Goal: Information Seeking & Learning: Learn about a topic

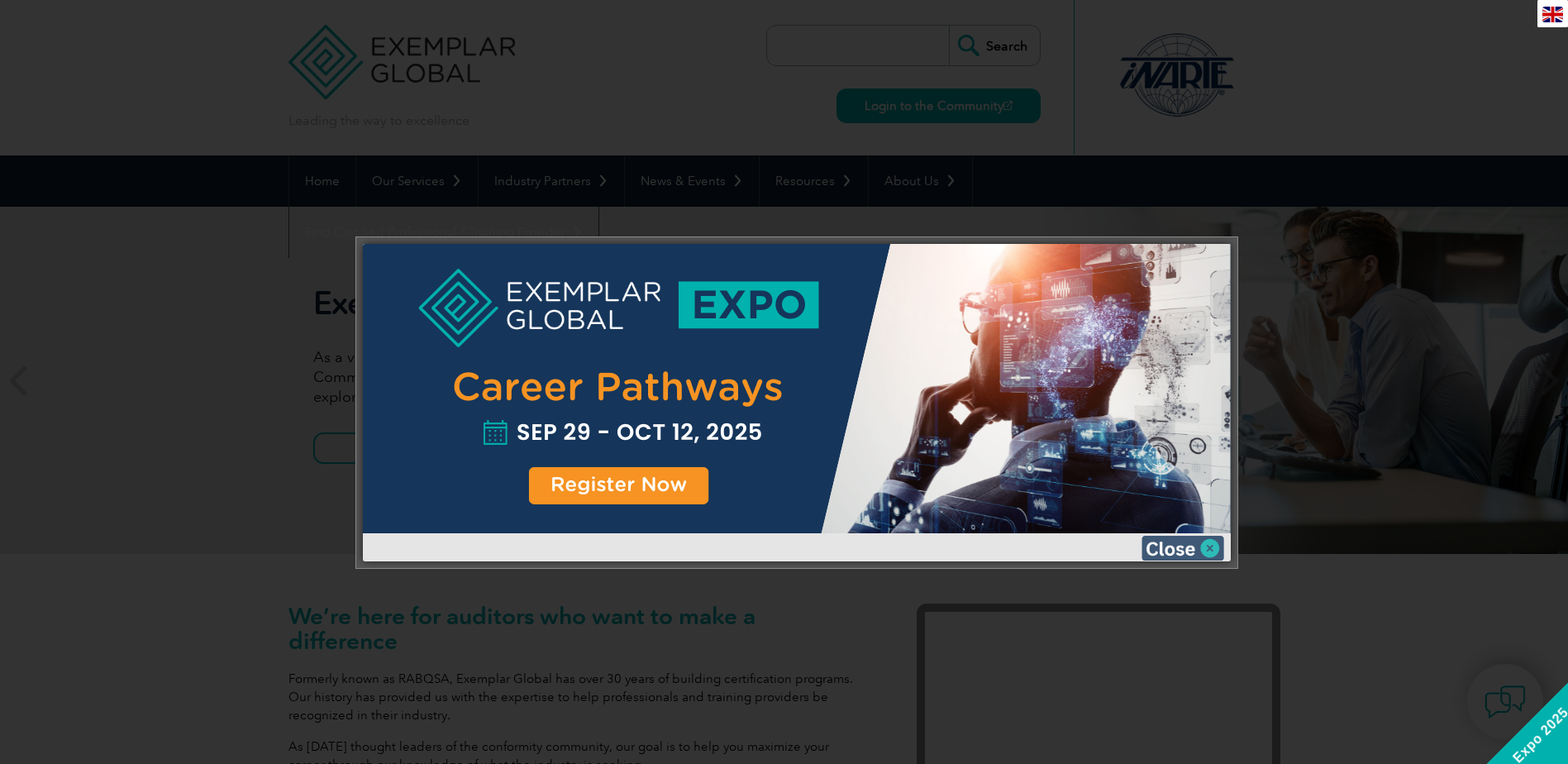
click at [1192, 545] on img at bounding box center [1183, 548] width 83 height 25
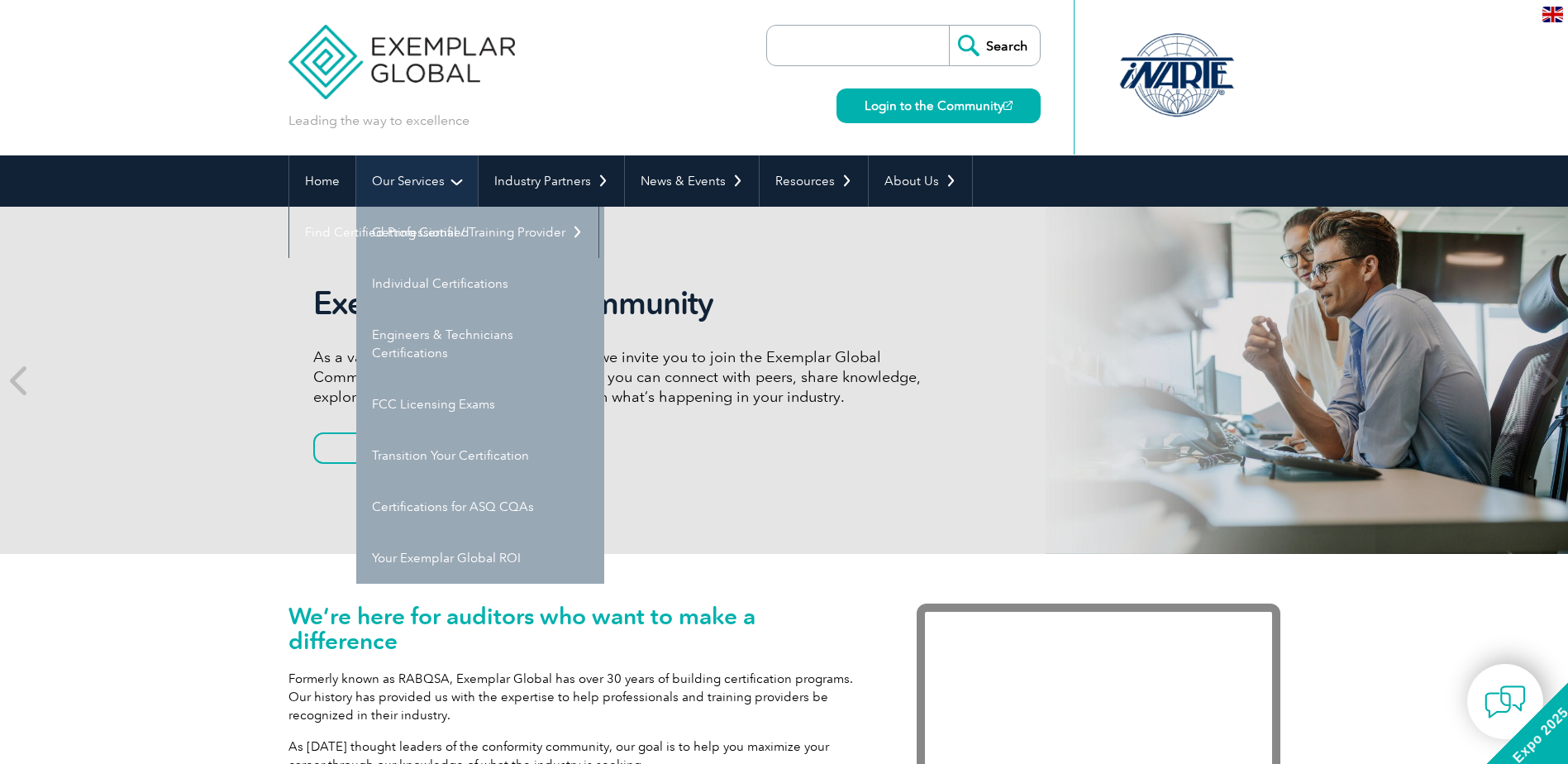
click at [396, 181] on link "Our Services" at bounding box center [416, 181] width 121 height 51
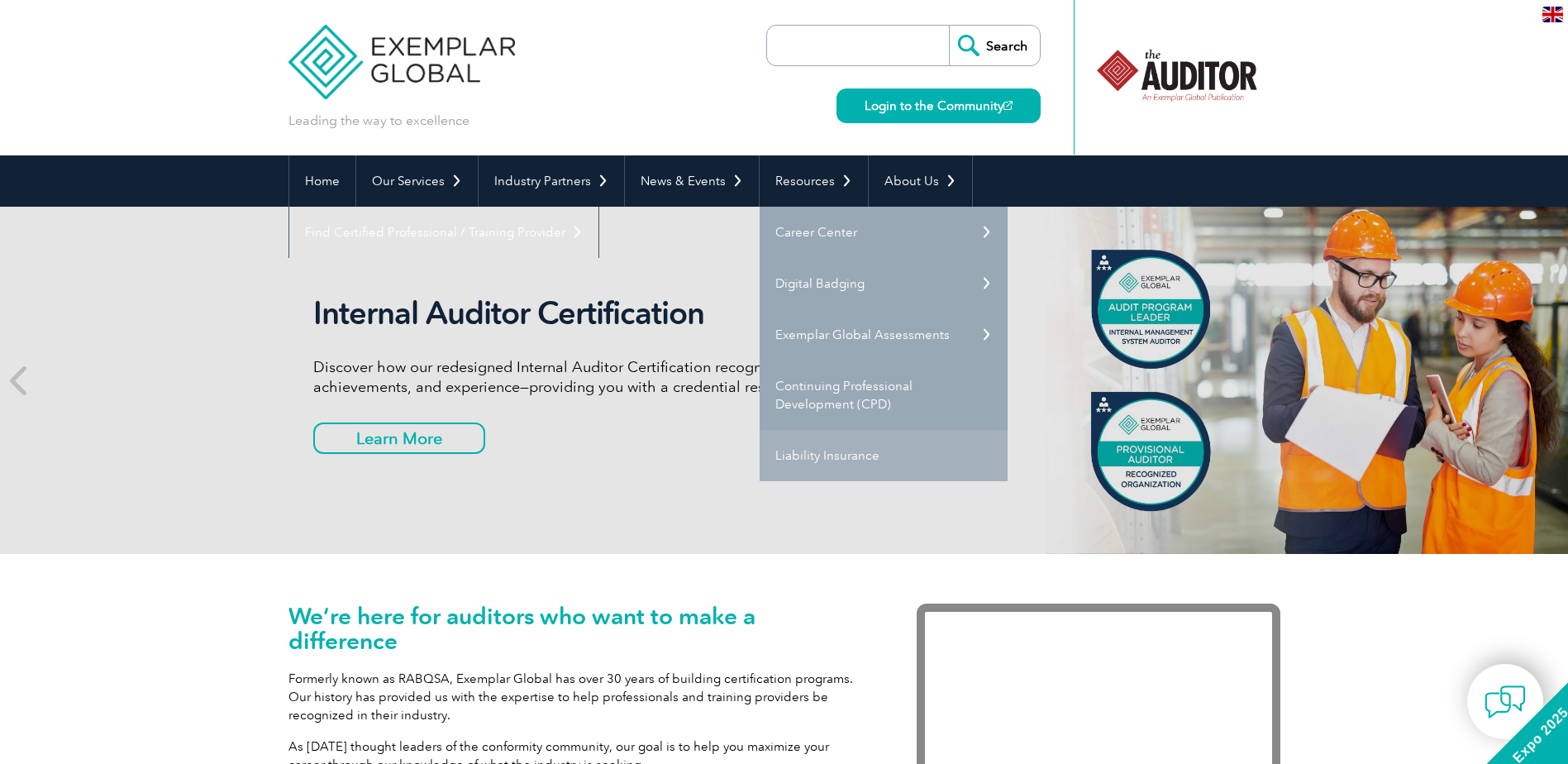
click at [870, 454] on link "Liability Insurance" at bounding box center [883, 455] width 248 height 51
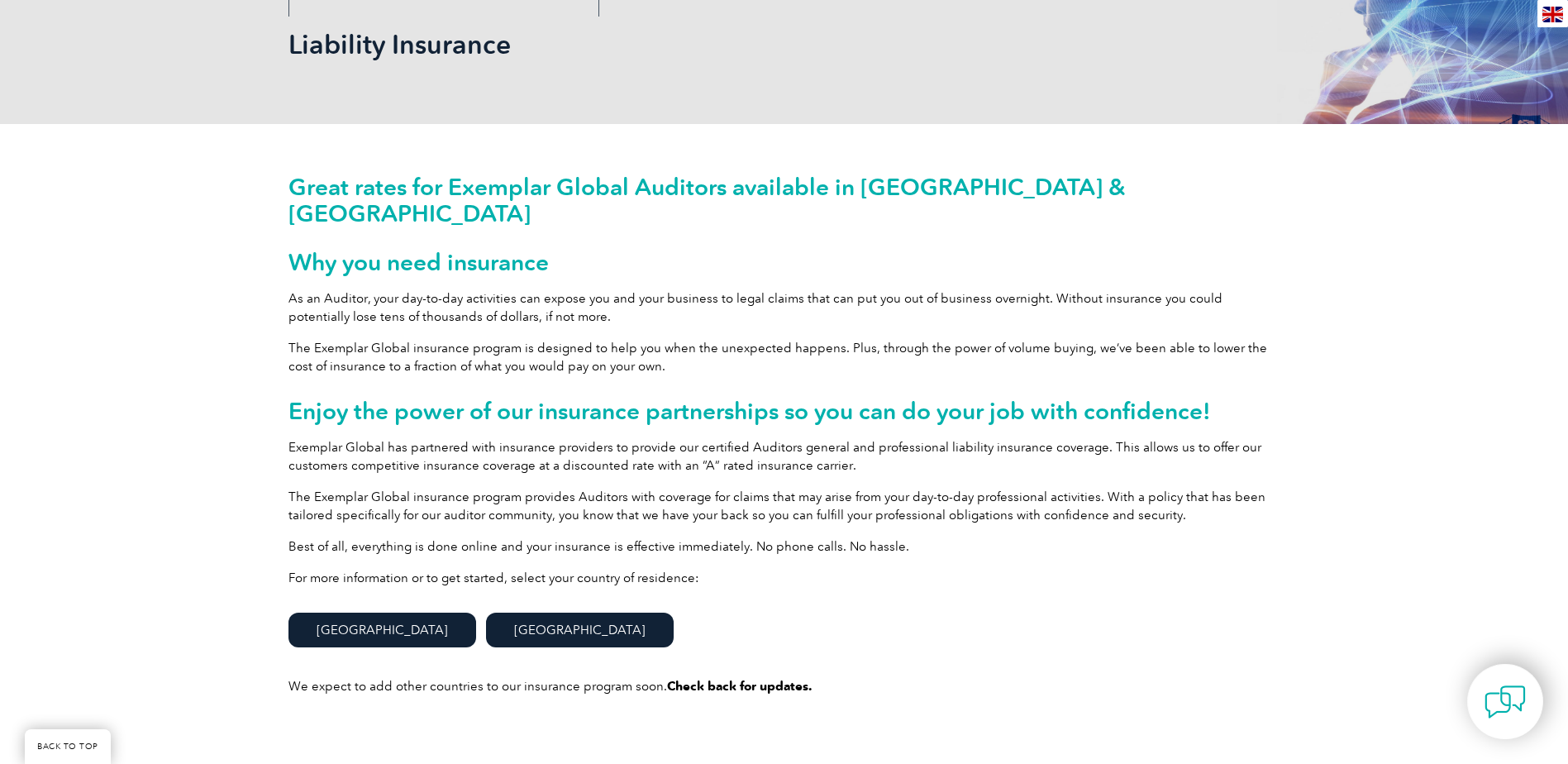
scroll to position [248, 0]
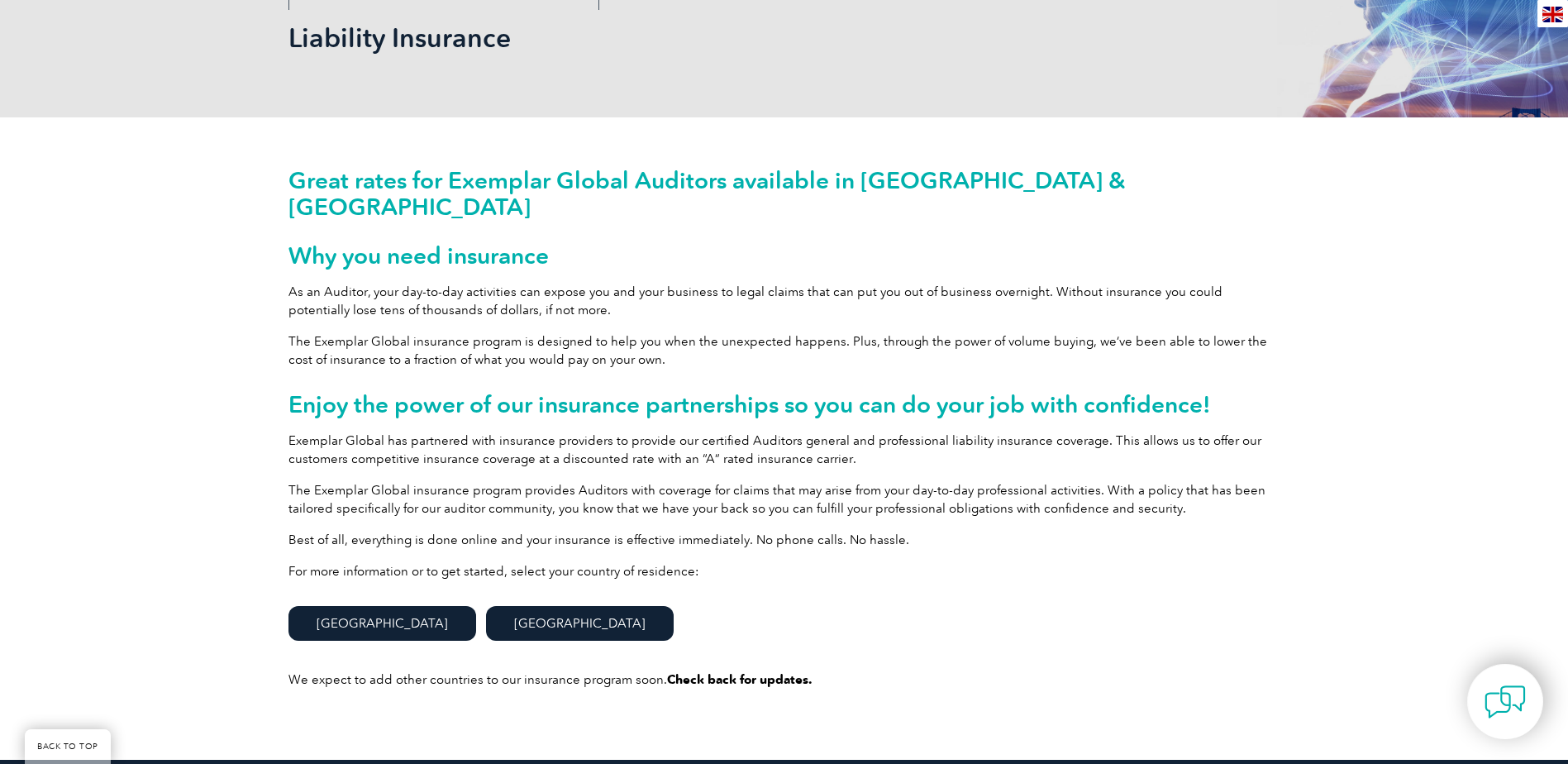
click at [331, 606] on link "Australia" at bounding box center [381, 623] width 187 height 35
